Goal: Information Seeking & Learning: Learn about a topic

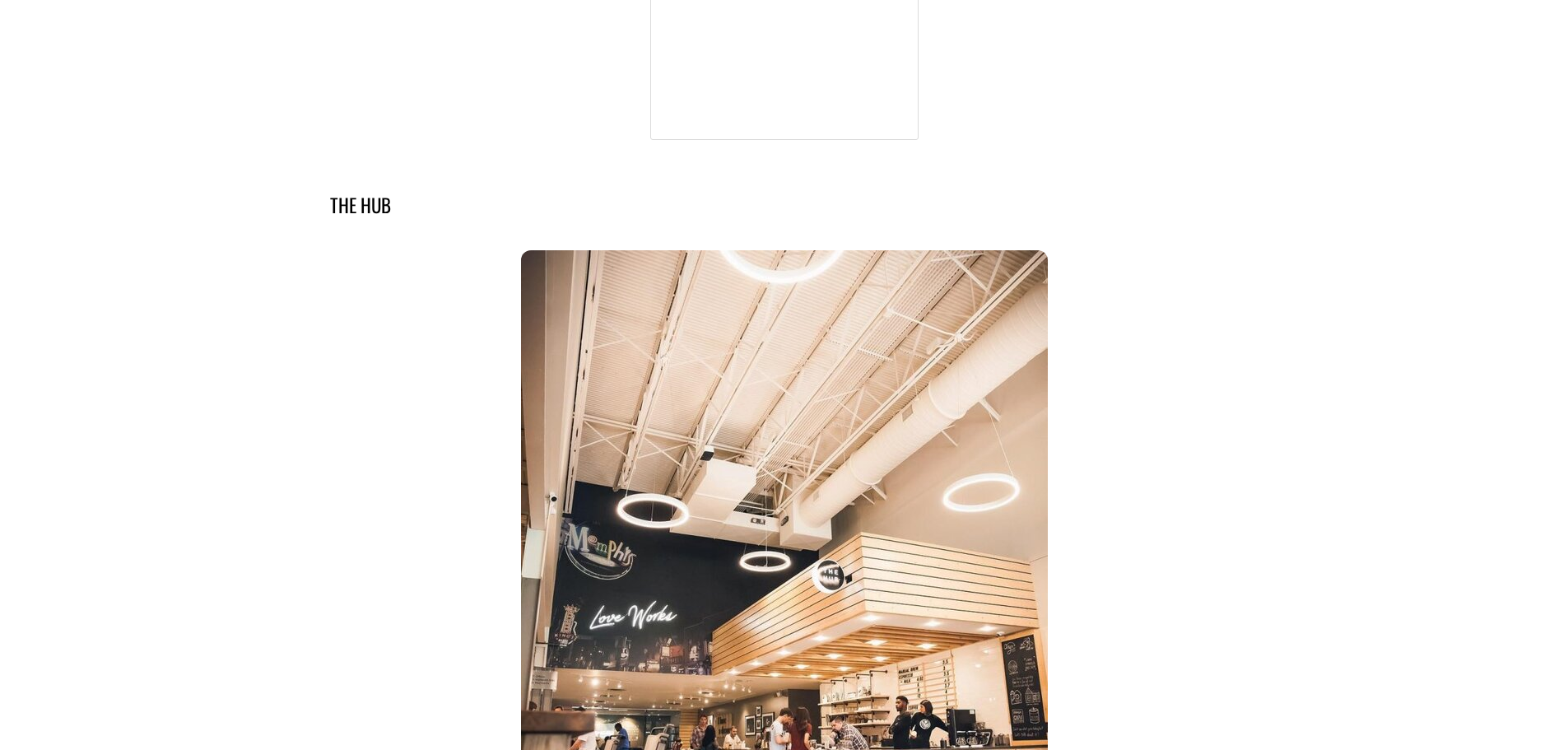
scroll to position [4526, 0]
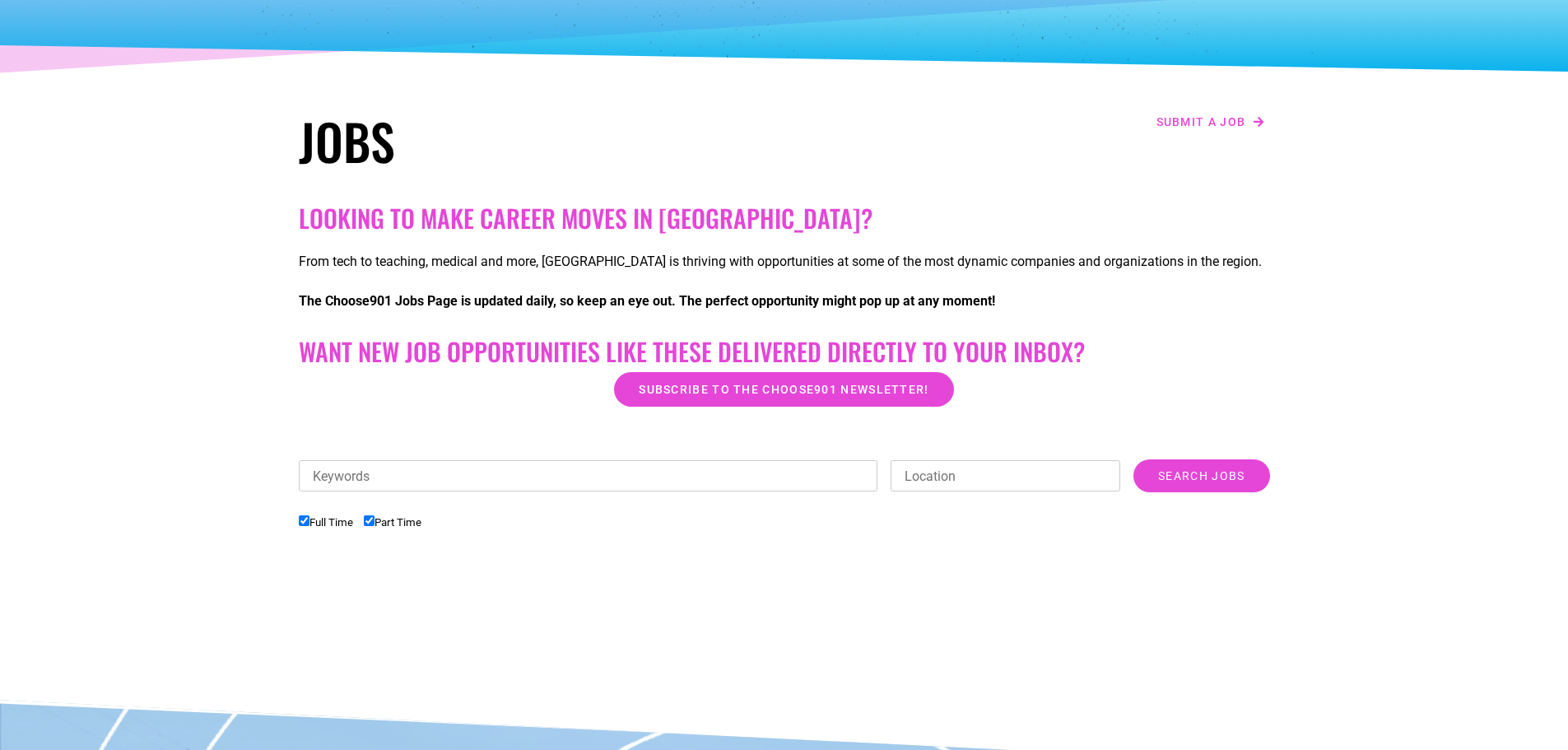
click at [300, 525] on input "Full Time" at bounding box center [303, 520] width 11 height 11
checkbox input "false"
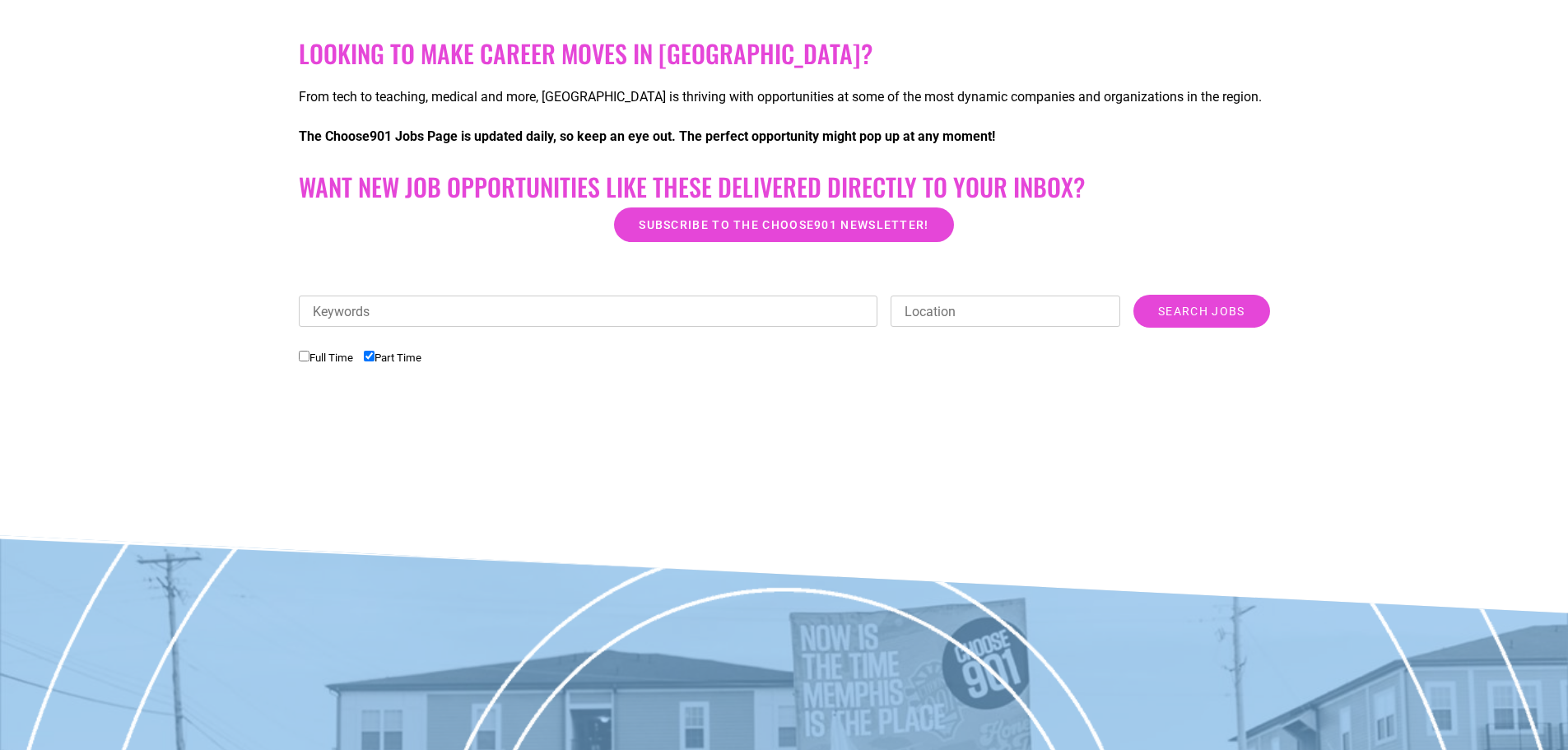
scroll to position [494, 0]
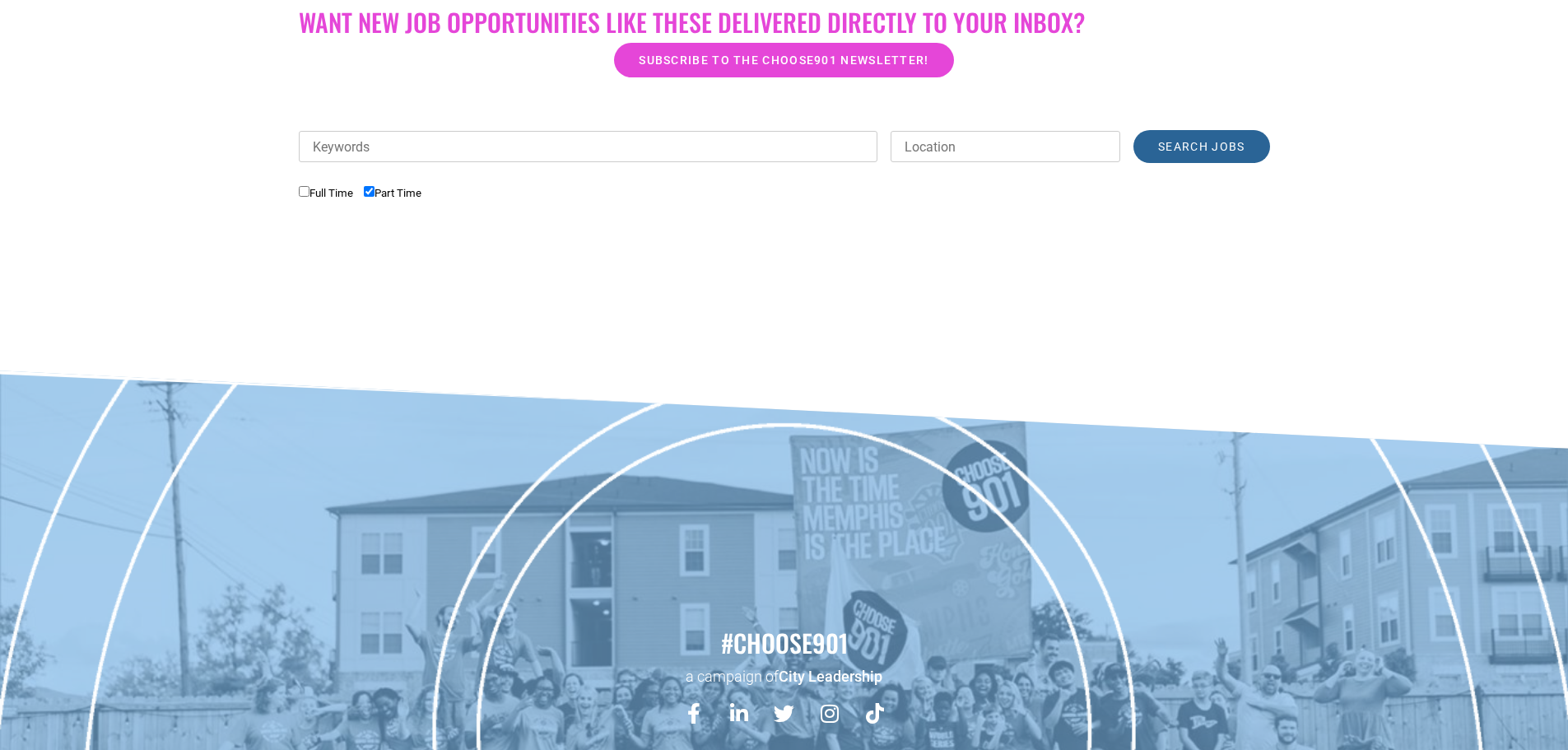
click at [1217, 136] on input "Search Jobs" at bounding box center [1201, 146] width 136 height 33
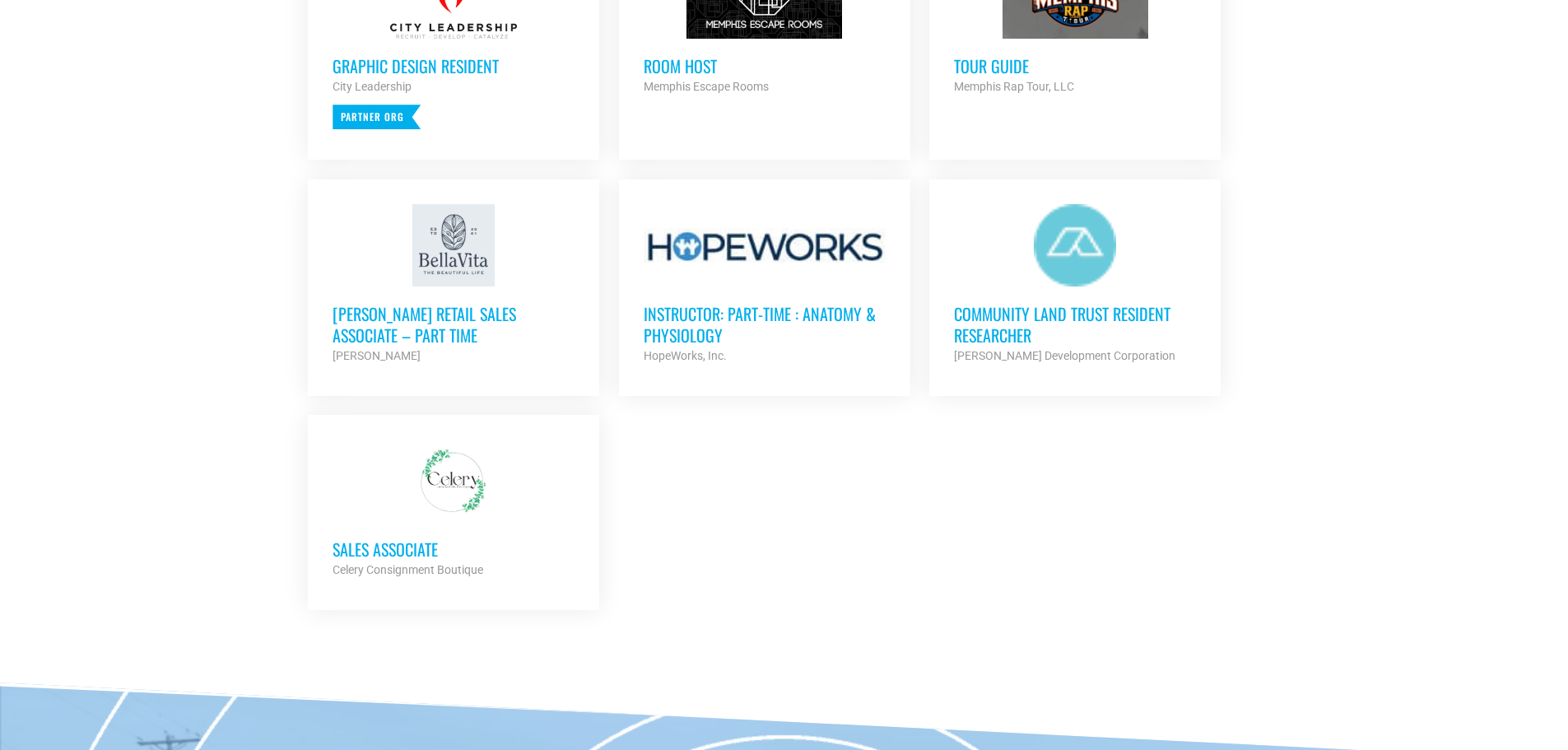
scroll to position [411, 0]
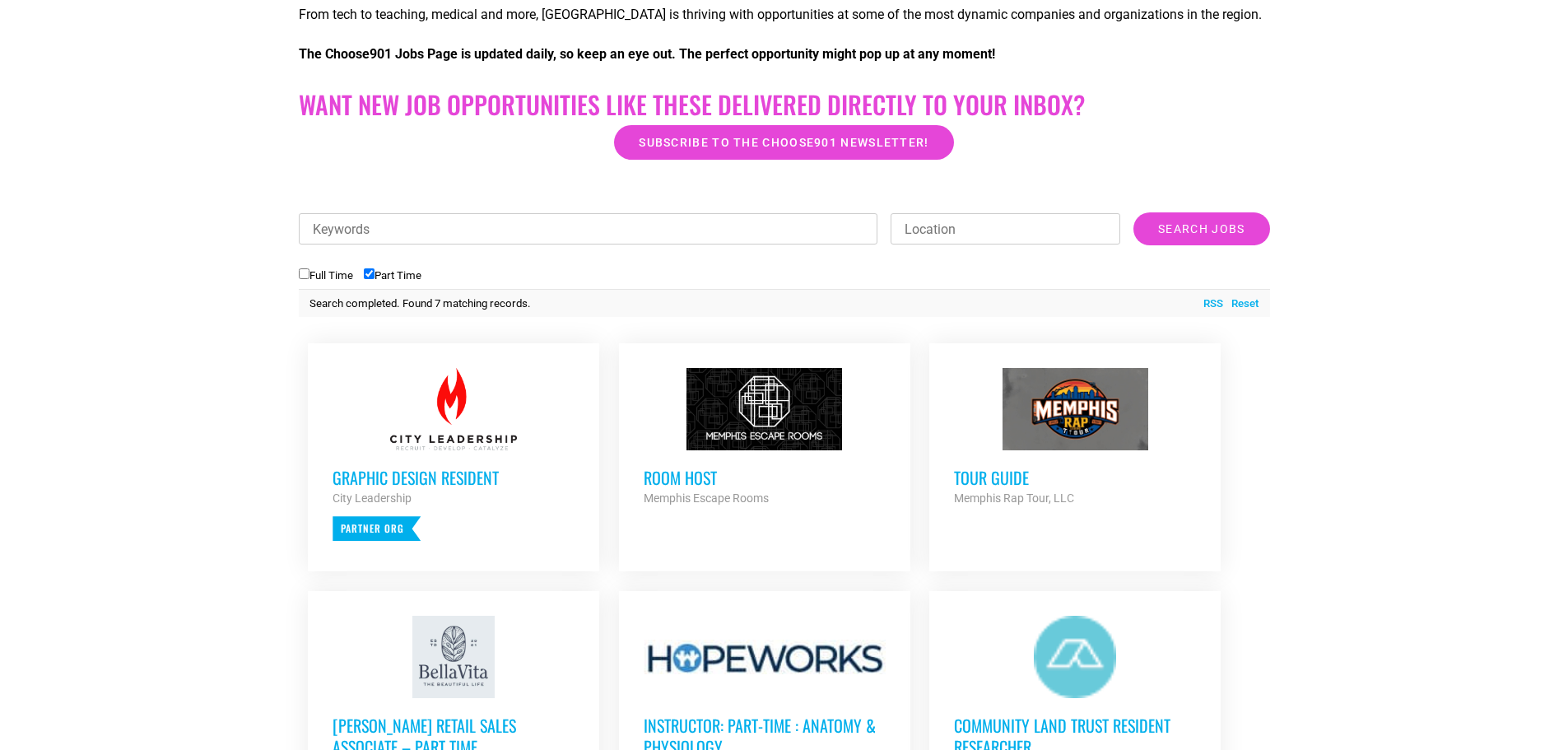
click at [370, 272] on input "Part Time" at bounding box center [369, 273] width 11 height 11
checkbox input "false"
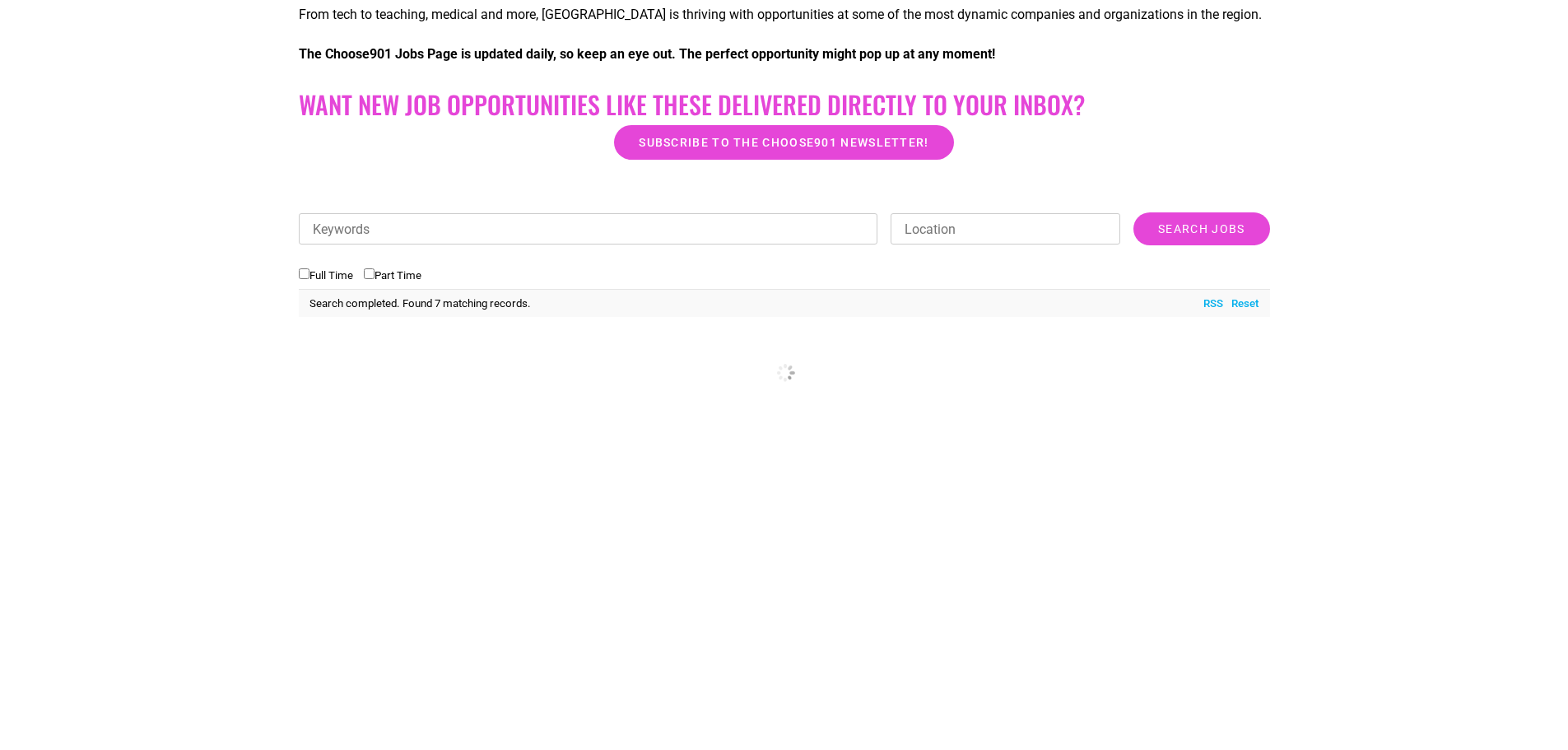
click at [299, 271] on input "Full Time" at bounding box center [303, 273] width 11 height 11
checkbox input "true"
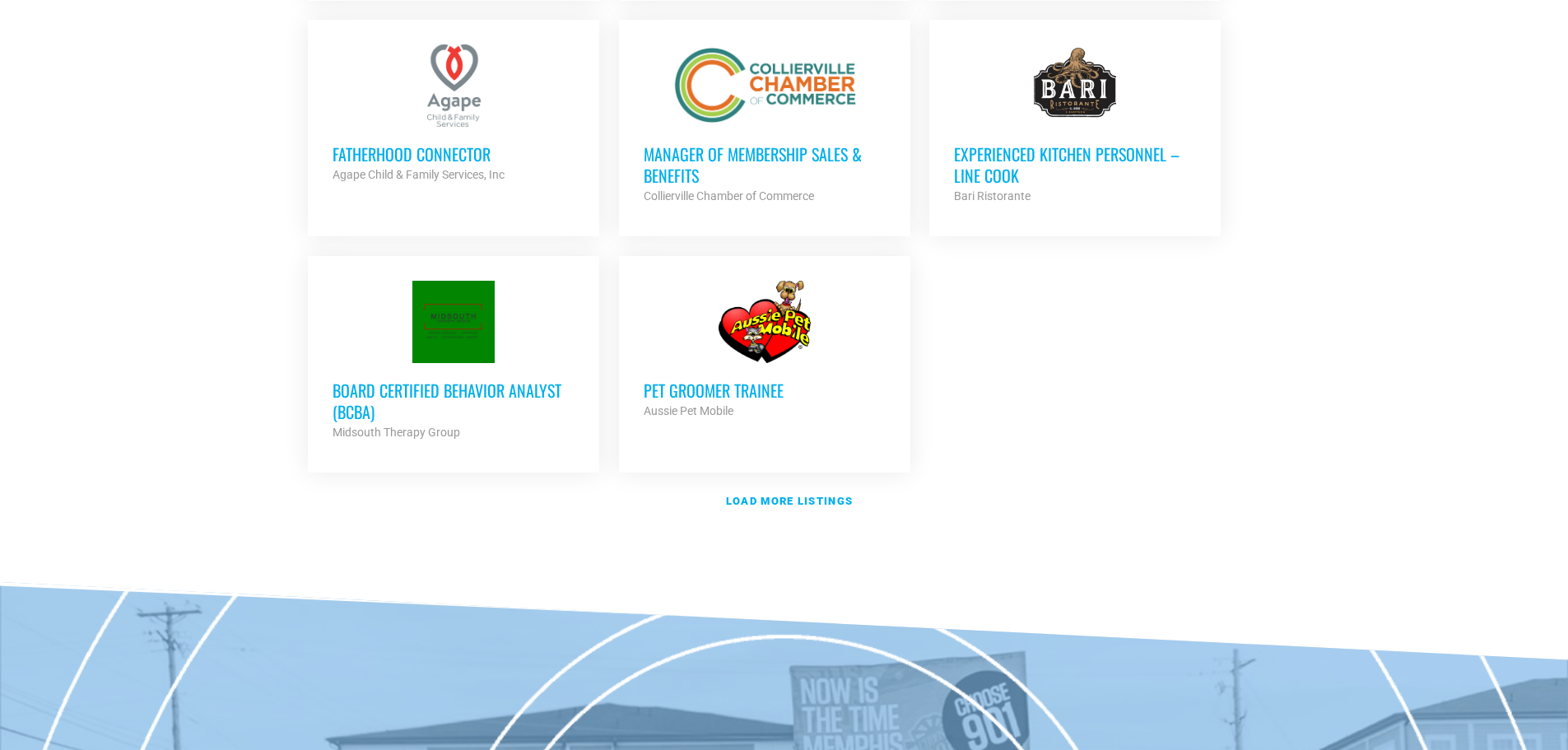
scroll to position [1975, 0]
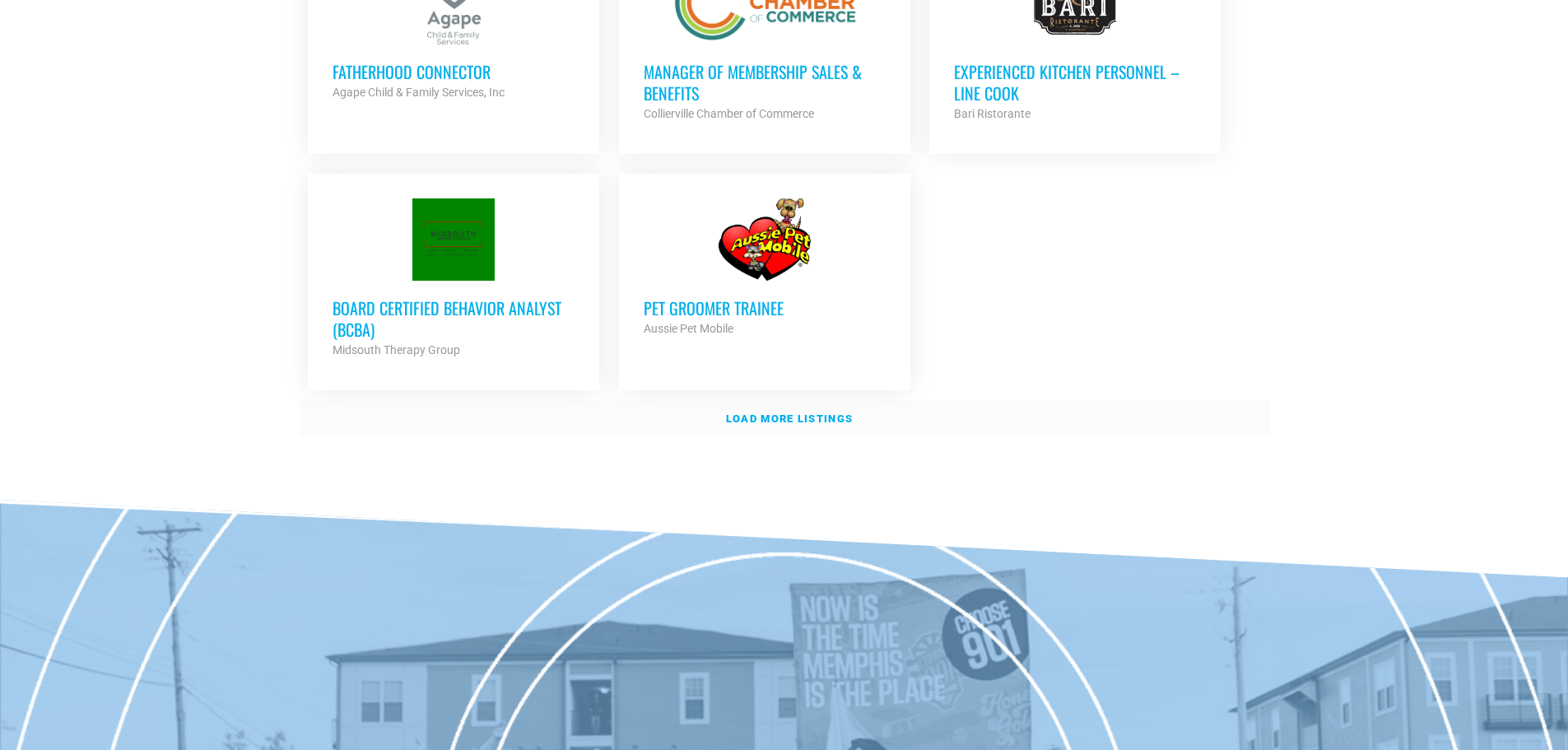
click at [808, 414] on strong "Load more listings" at bounding box center [789, 418] width 127 height 13
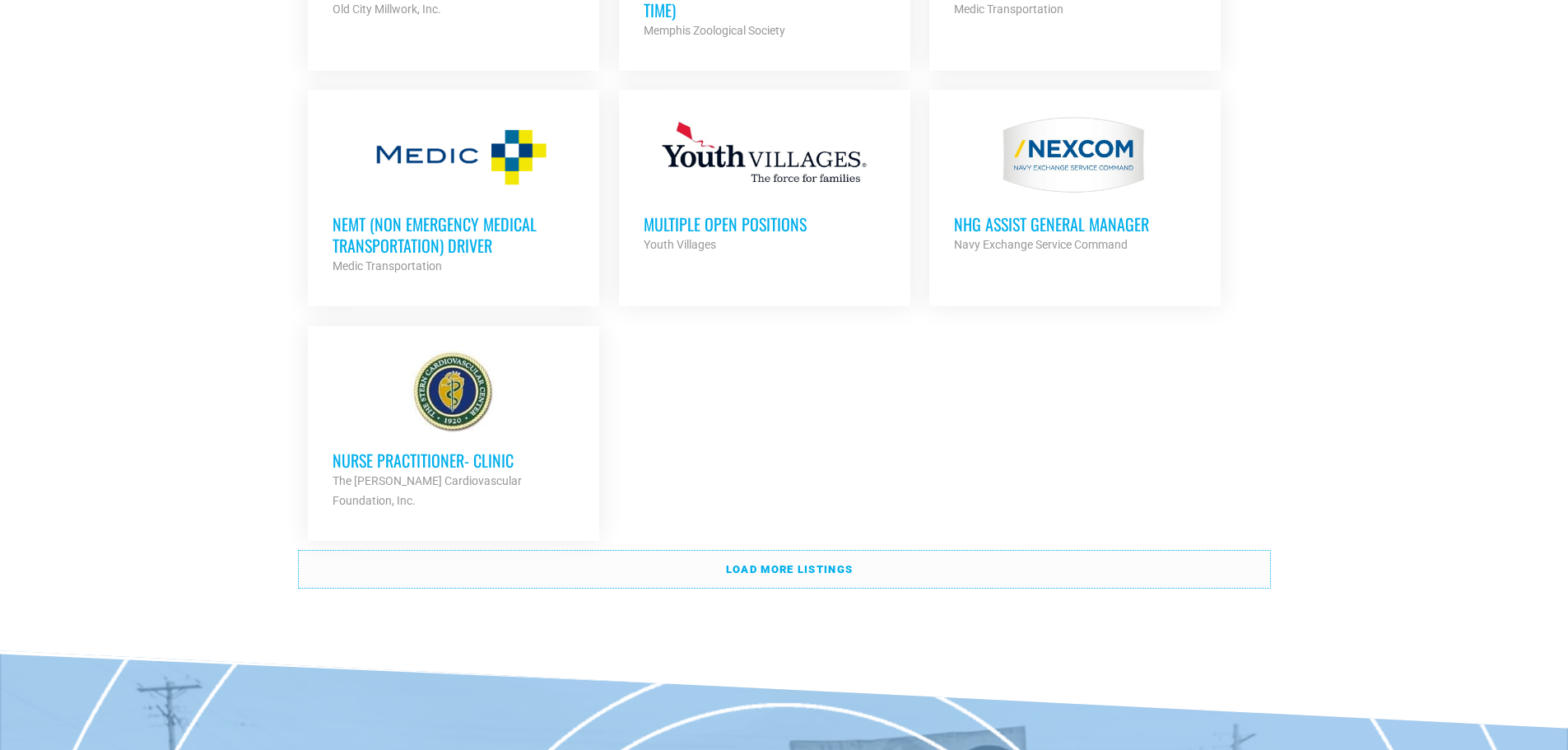
scroll to position [3554, 0]
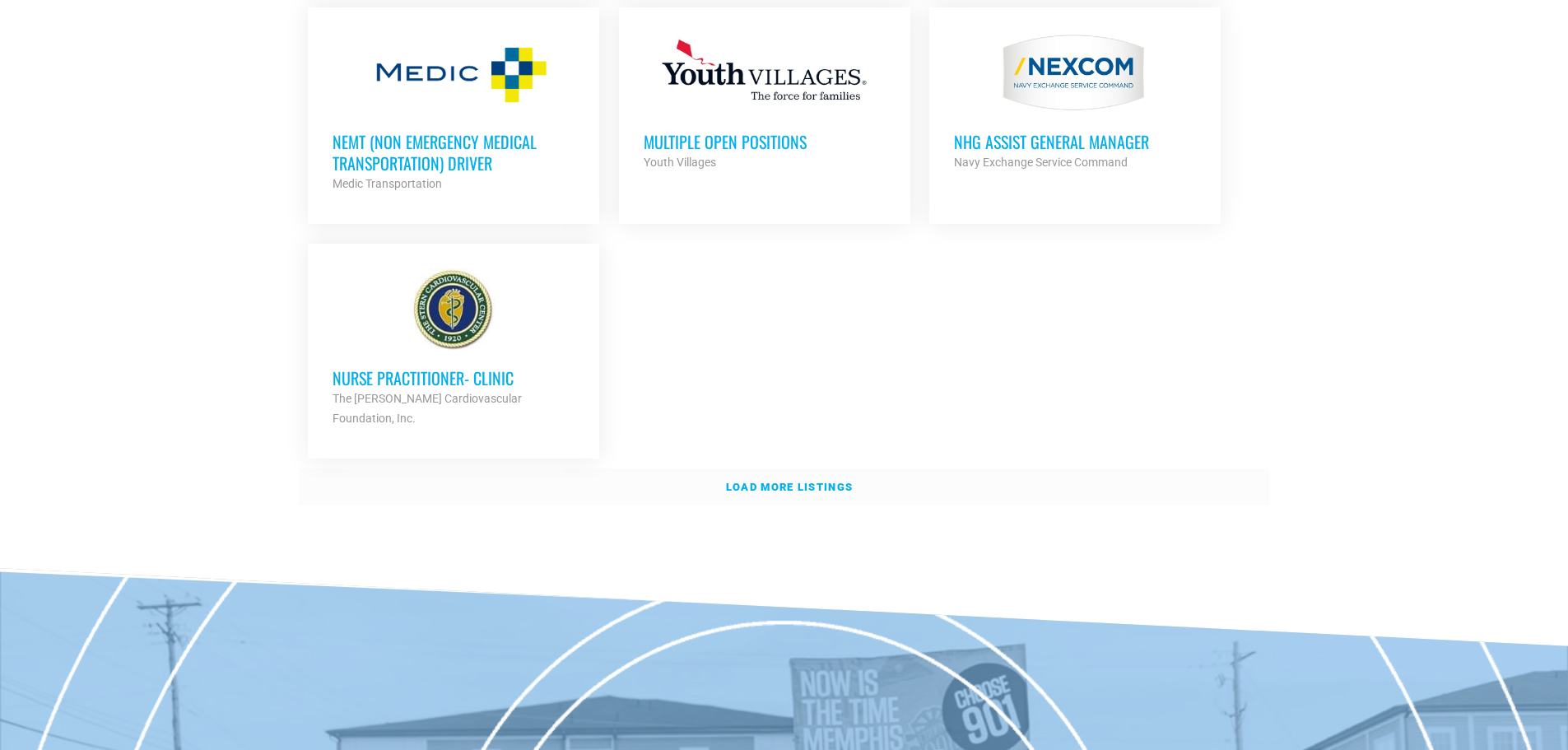
click at [991, 468] on link "Load more listings" at bounding box center [784, 487] width 971 height 38
